Goal: Entertainment & Leisure: Consume media (video, audio)

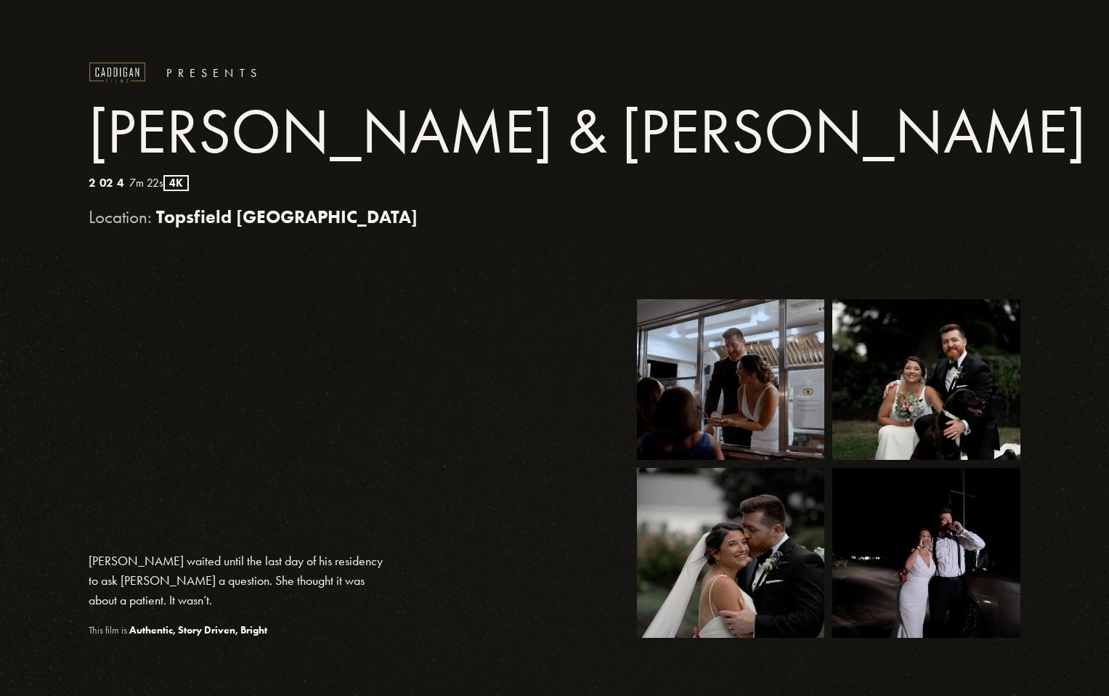
scroll to position [503, 0]
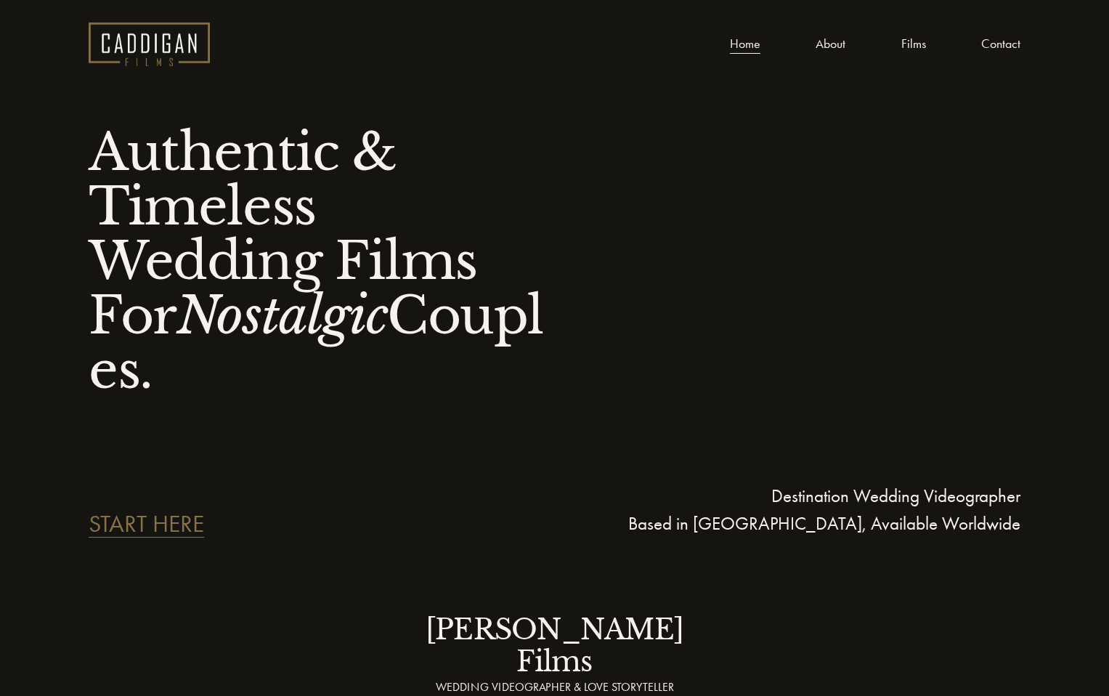
click at [897, 41] on nav "Home About Films Contact" at bounding box center [875, 44] width 290 height 22
click at [909, 44] on link "Films" at bounding box center [913, 44] width 25 height 22
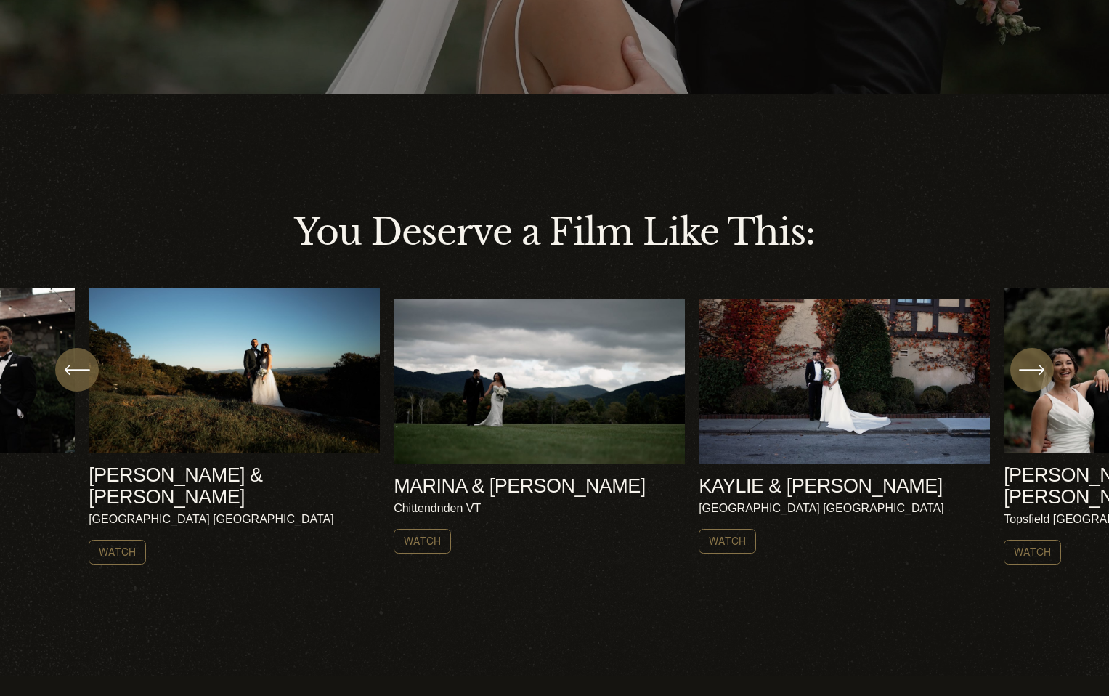
scroll to position [510, 0]
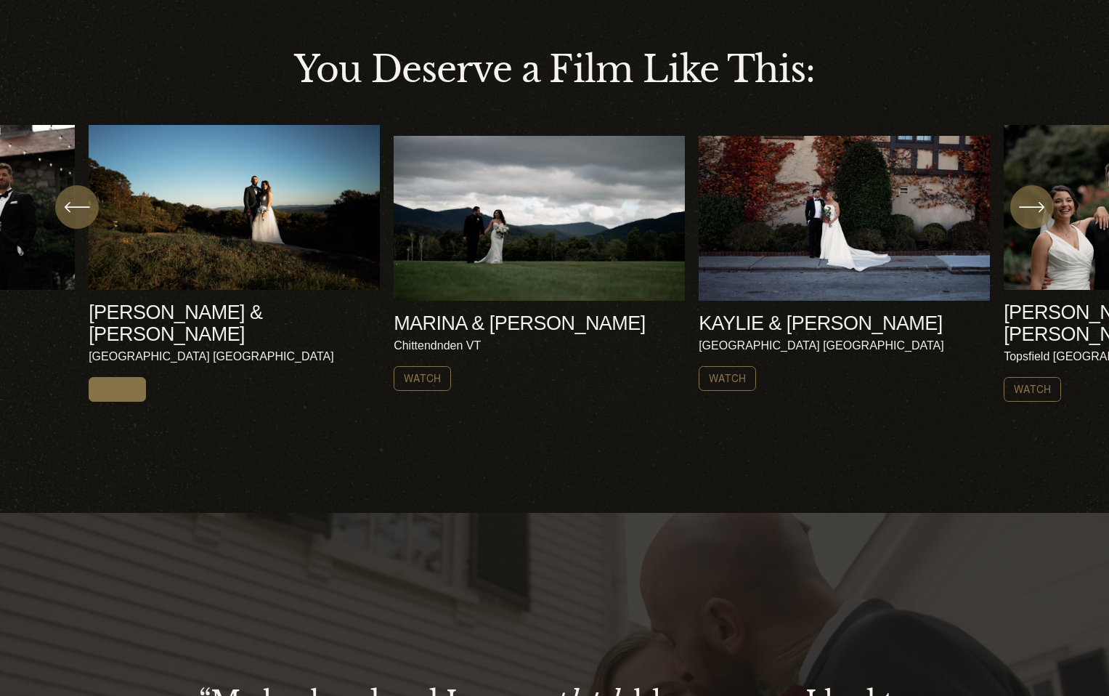
click at [118, 377] on link "Watch" at bounding box center [117, 389] width 57 height 25
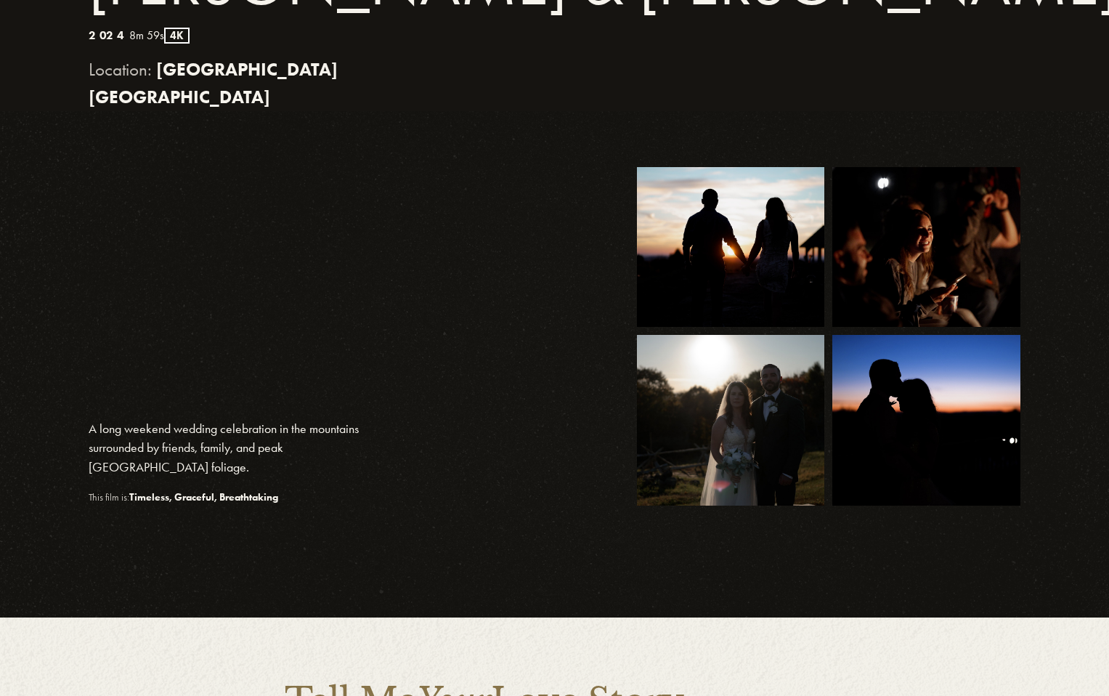
scroll to position [346, 0]
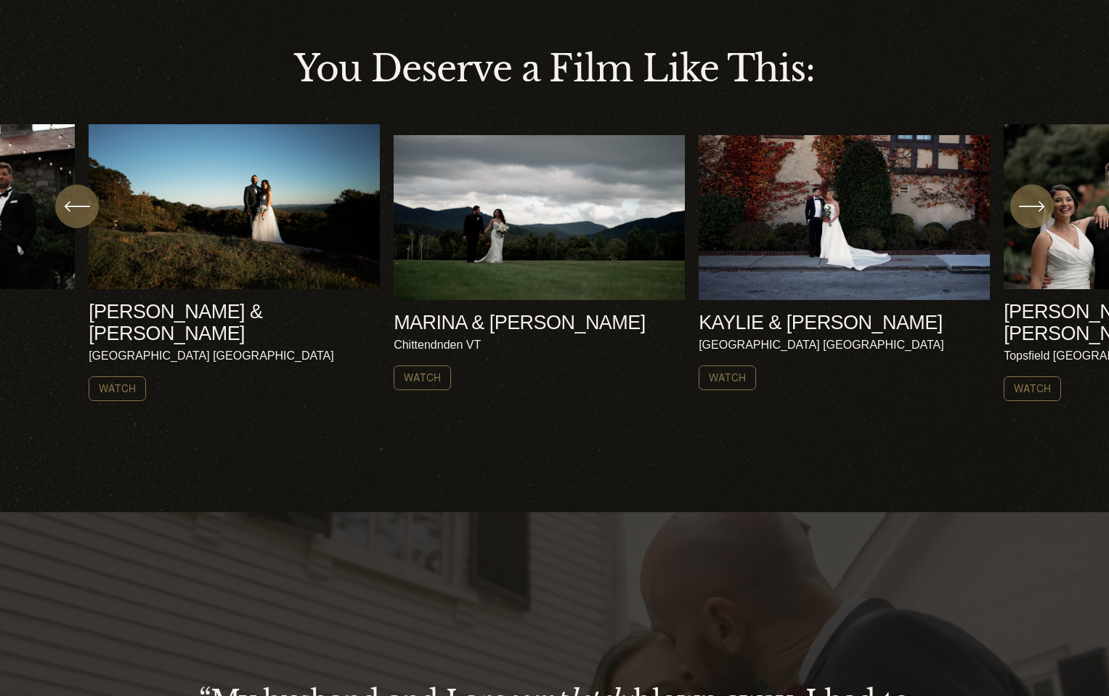
scroll to position [510, 0]
click at [429, 375] on link "Watch" at bounding box center [422, 378] width 57 height 25
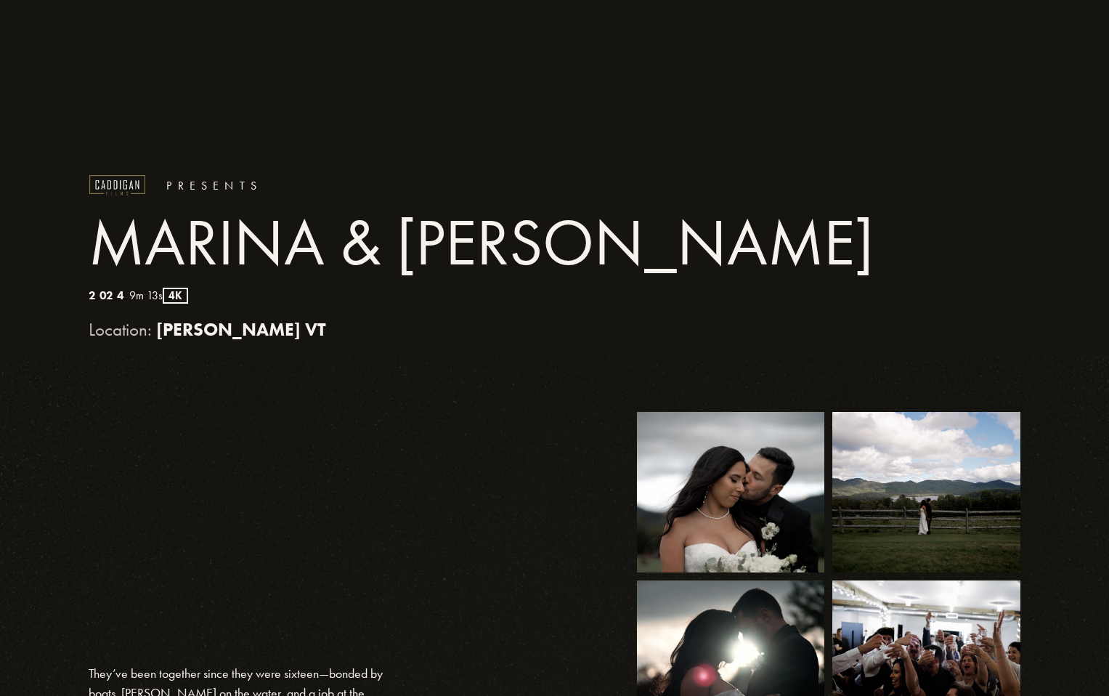
scroll to position [504, 0]
